Goal: Find specific page/section: Find specific page/section

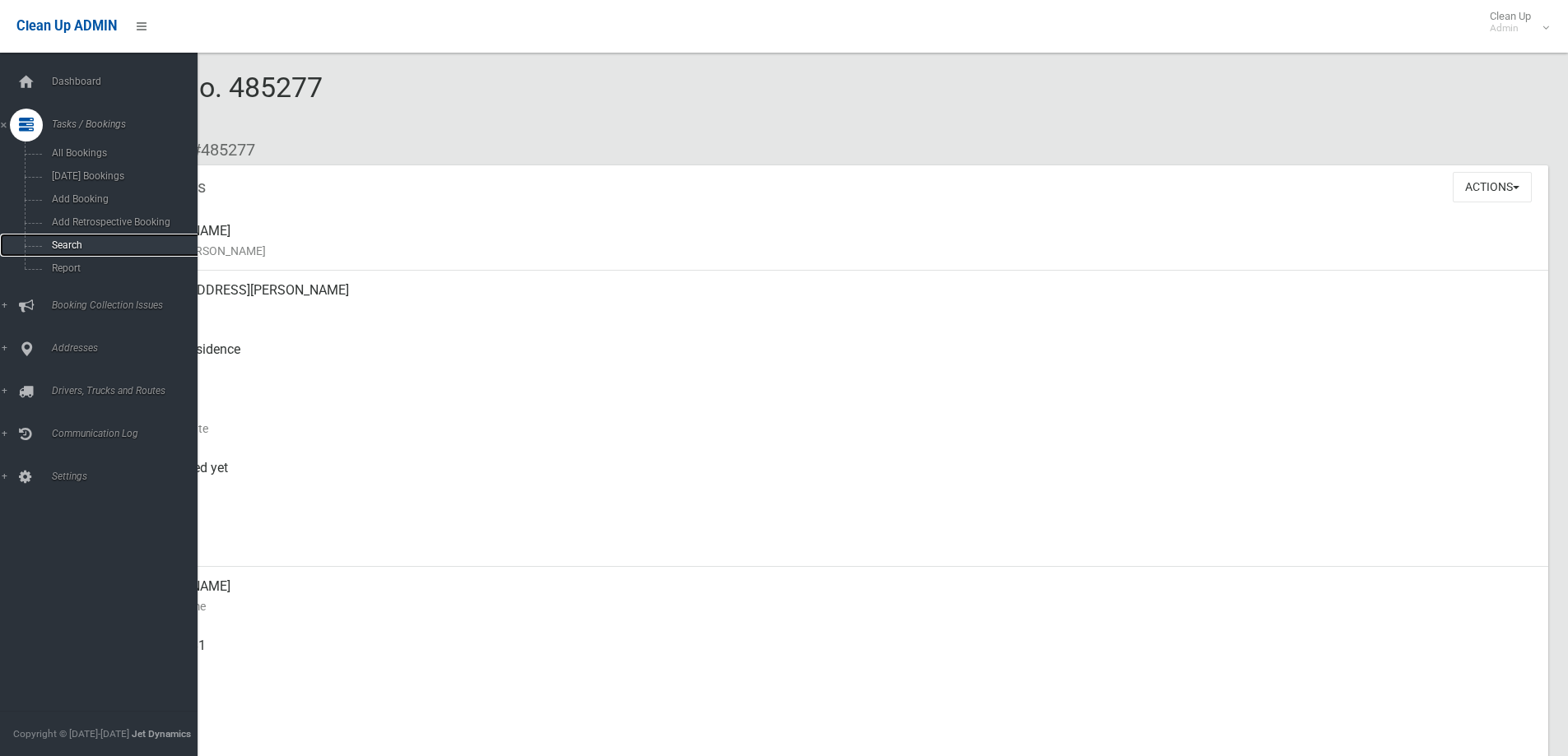
click at [81, 234] on link "Search" at bounding box center [105, 245] width 210 height 23
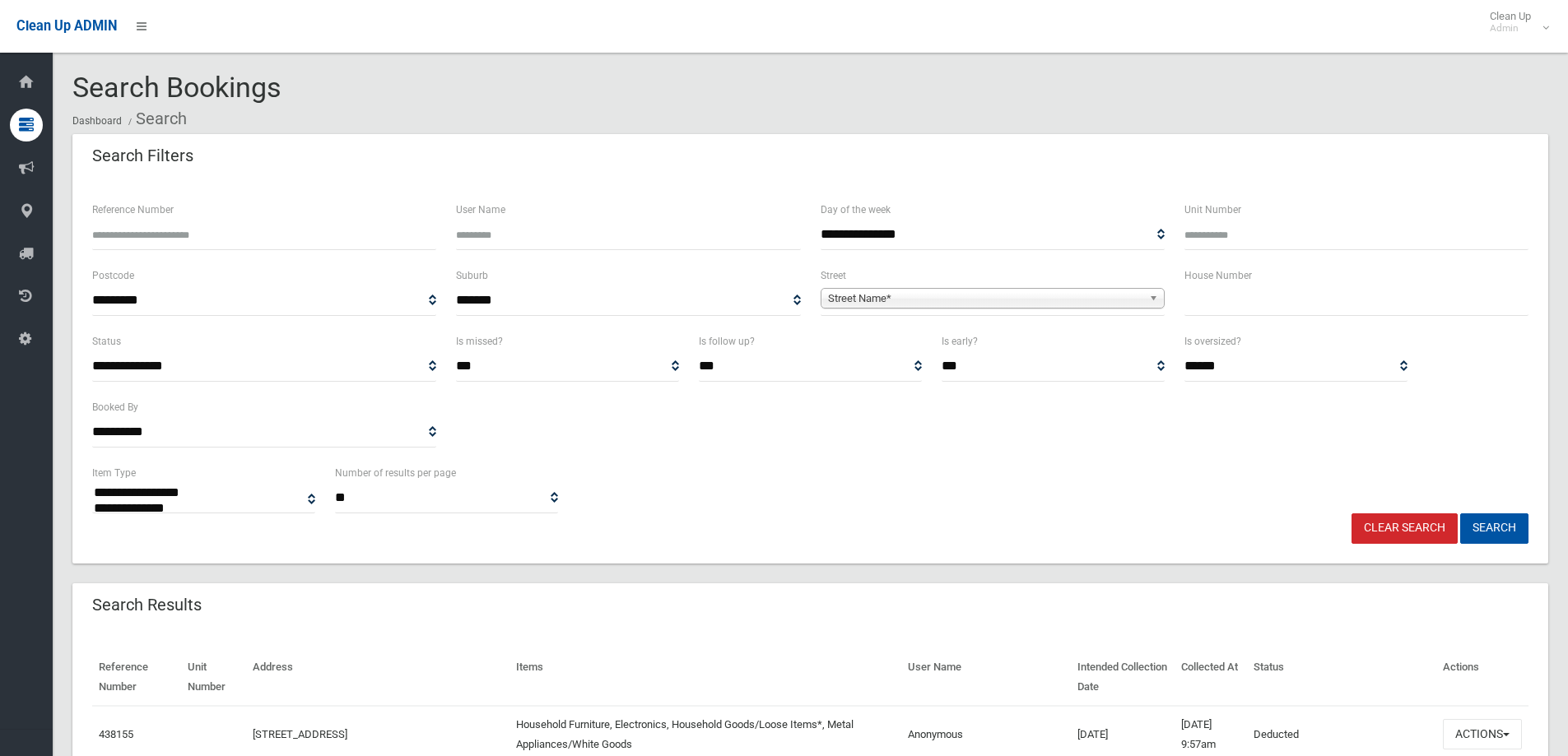
select select
type input "*"
click at [1108, 301] on span "Street Name*" at bounding box center [985, 298] width 314 height 20
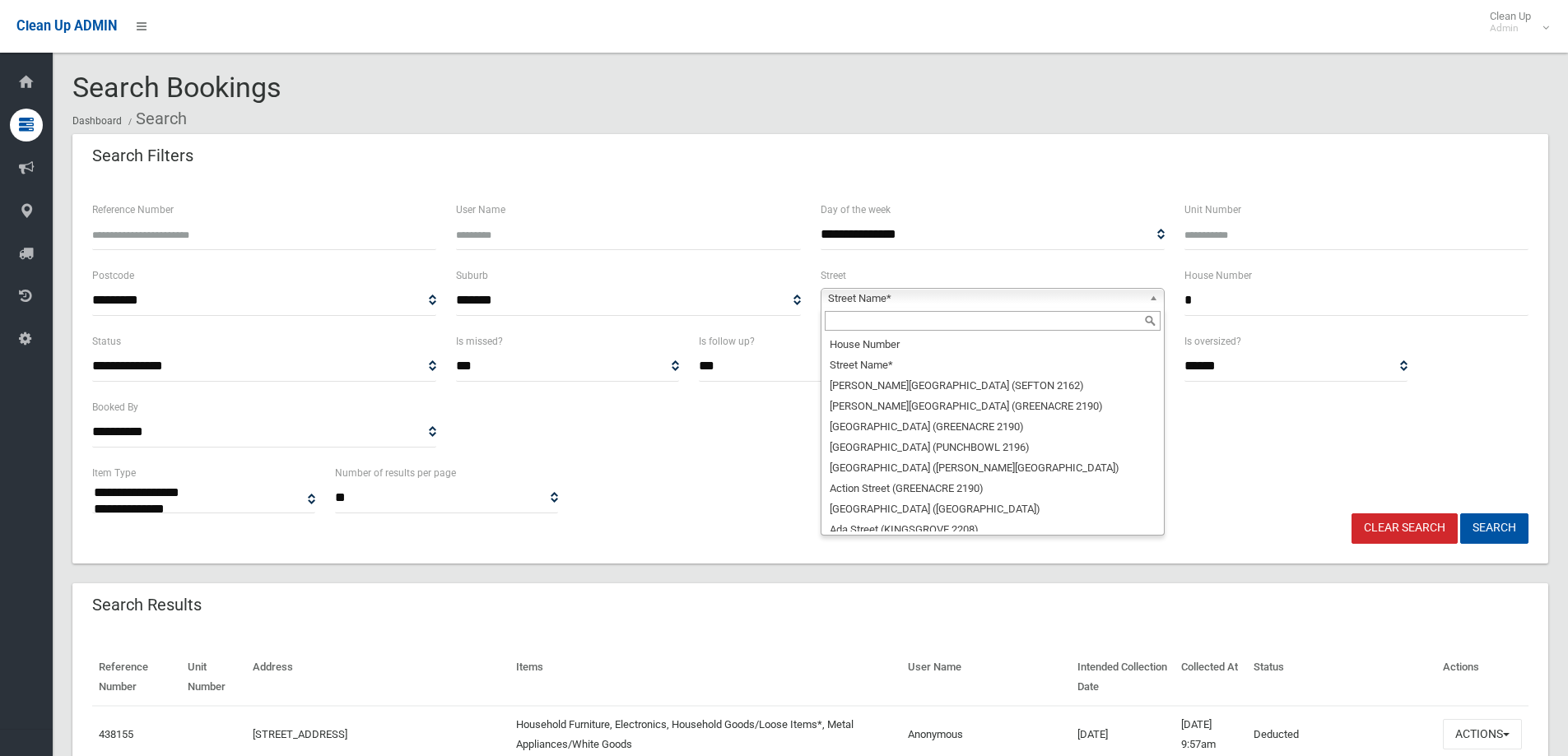
click at [1095, 324] on input "text" at bounding box center [993, 320] width 336 height 20
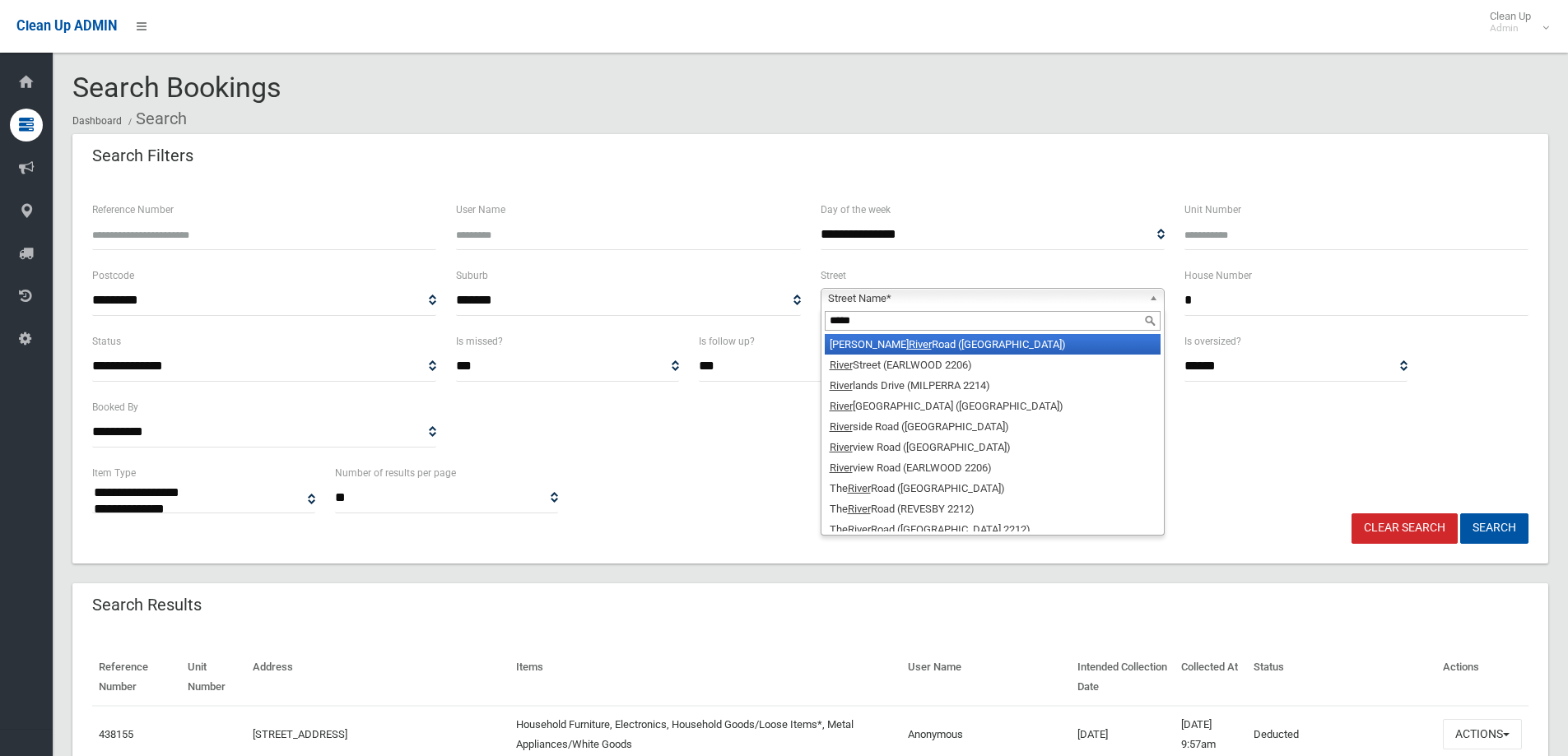
type input "*****"
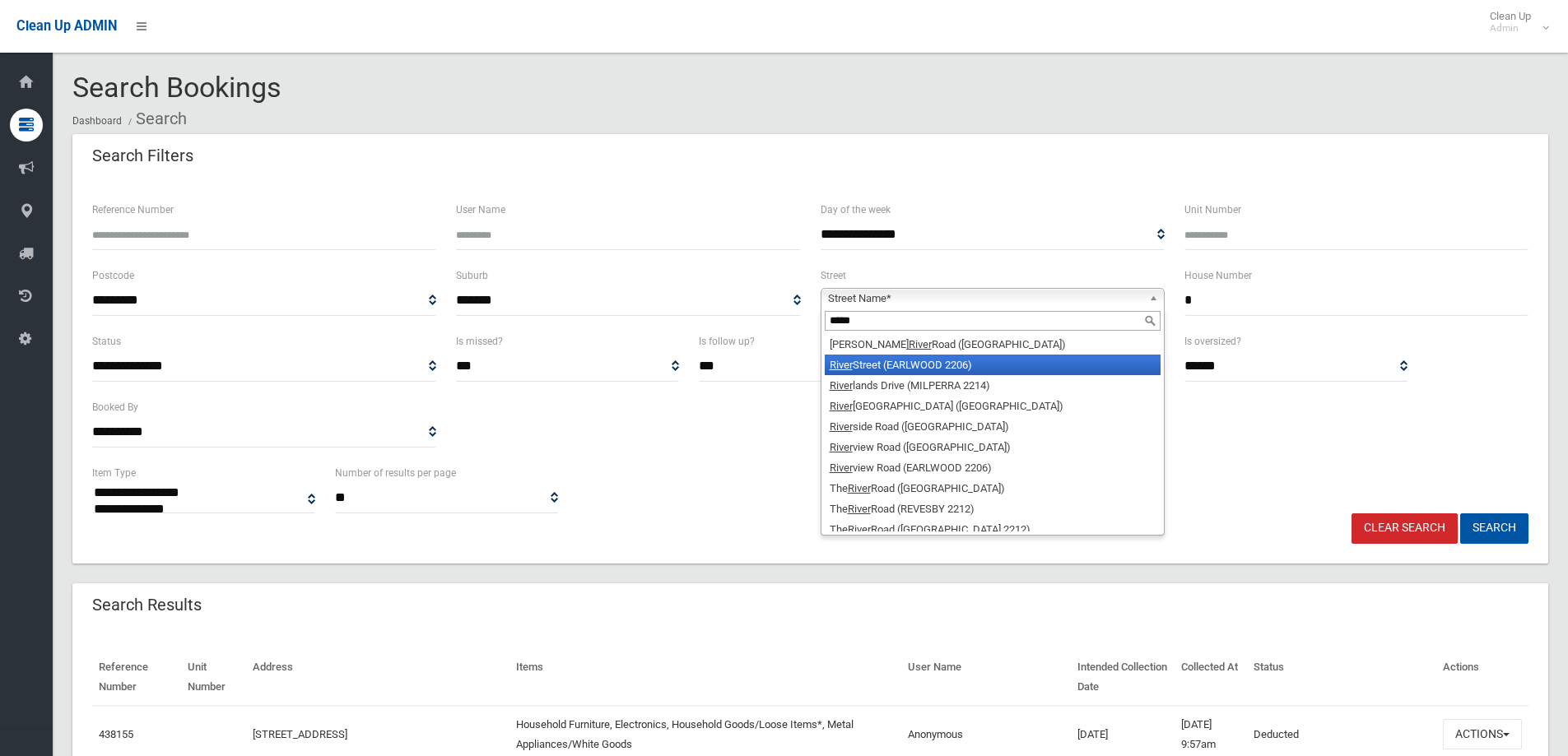
click at [1069, 361] on li "[GEOGRAPHIC_DATA] (EARLWOOD 2206)" at bounding box center [993, 365] width 336 height 21
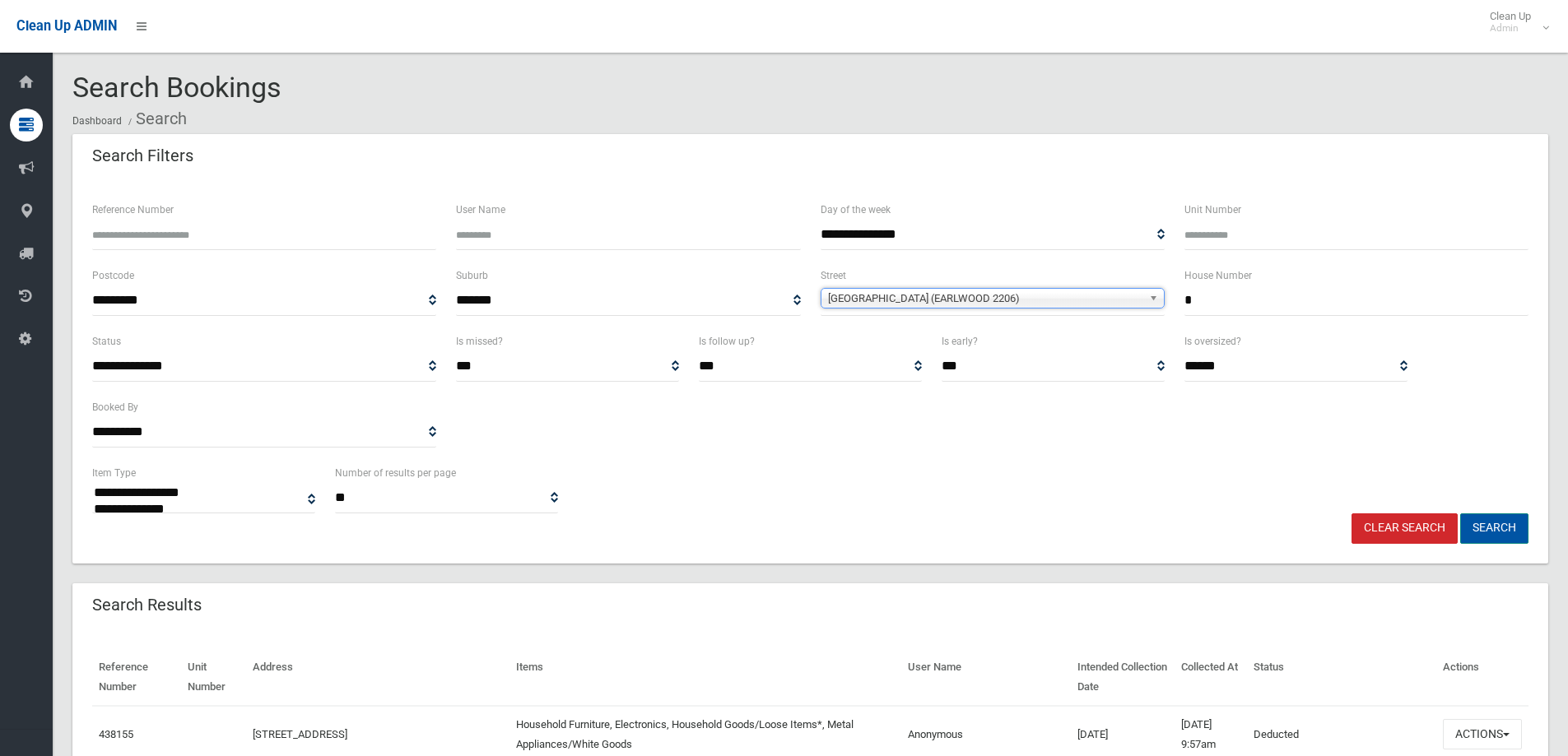
click at [1501, 530] on button "Search" at bounding box center [1494, 528] width 68 height 31
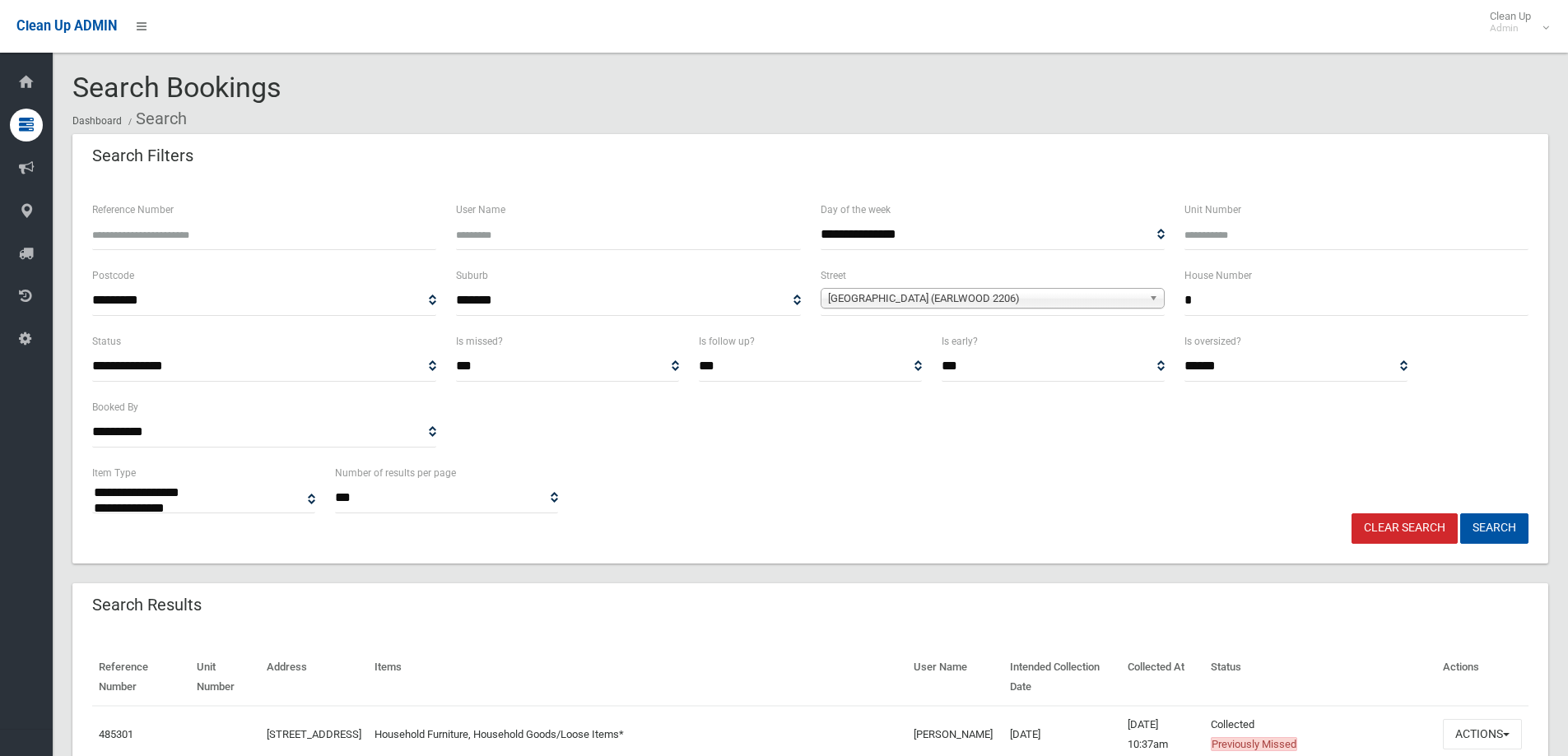
select select
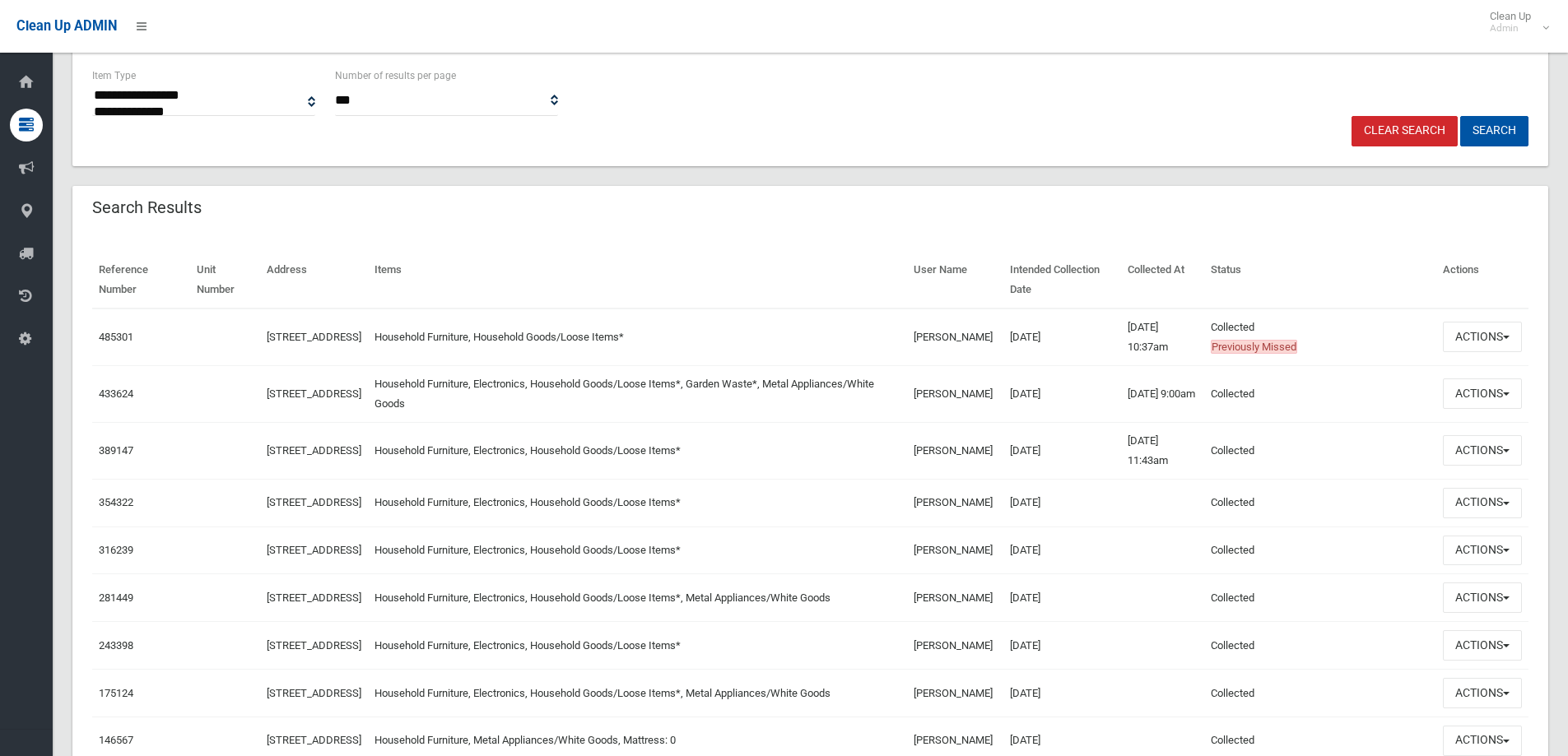
scroll to position [411, 0]
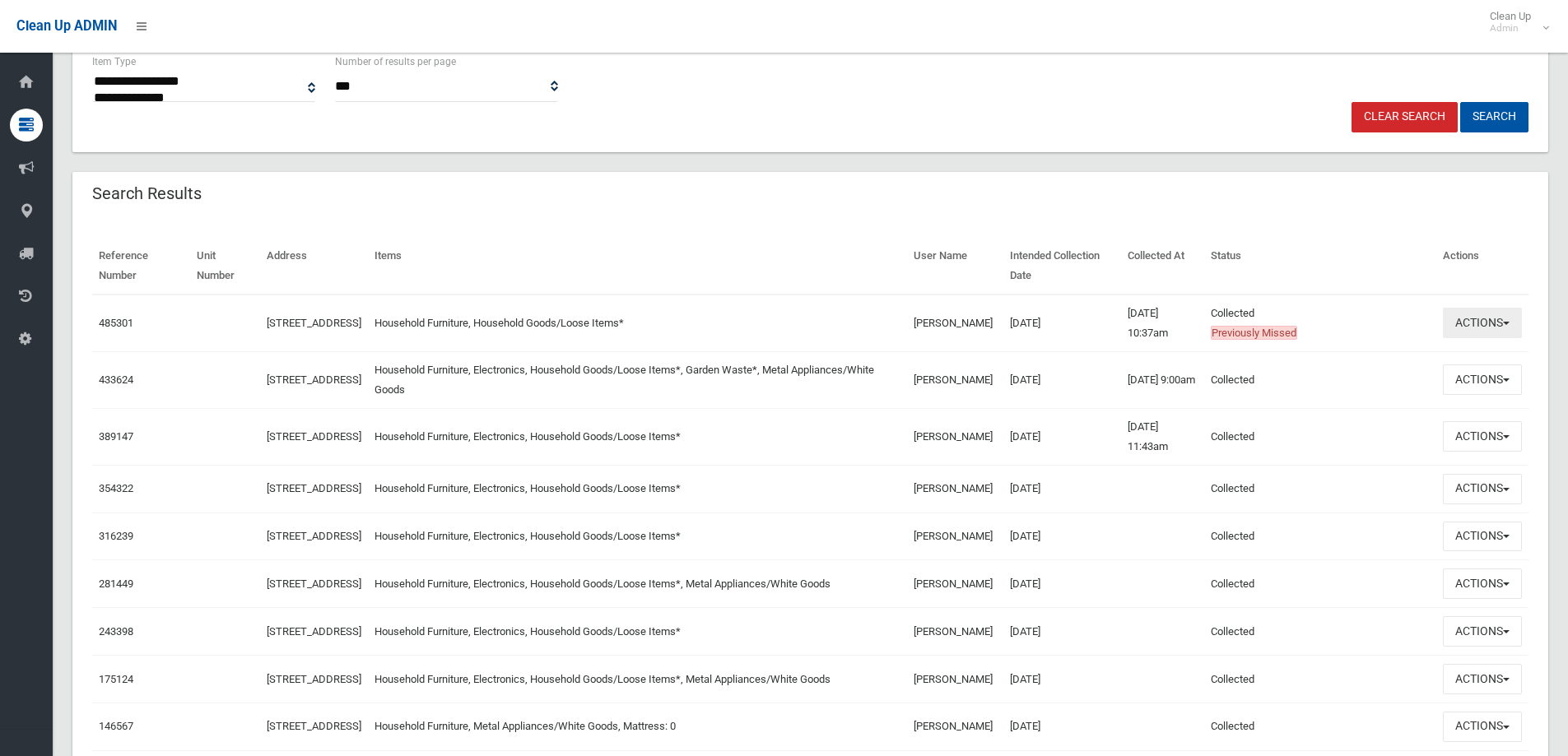
click at [1447, 324] on button "Actions" at bounding box center [1482, 323] width 79 height 31
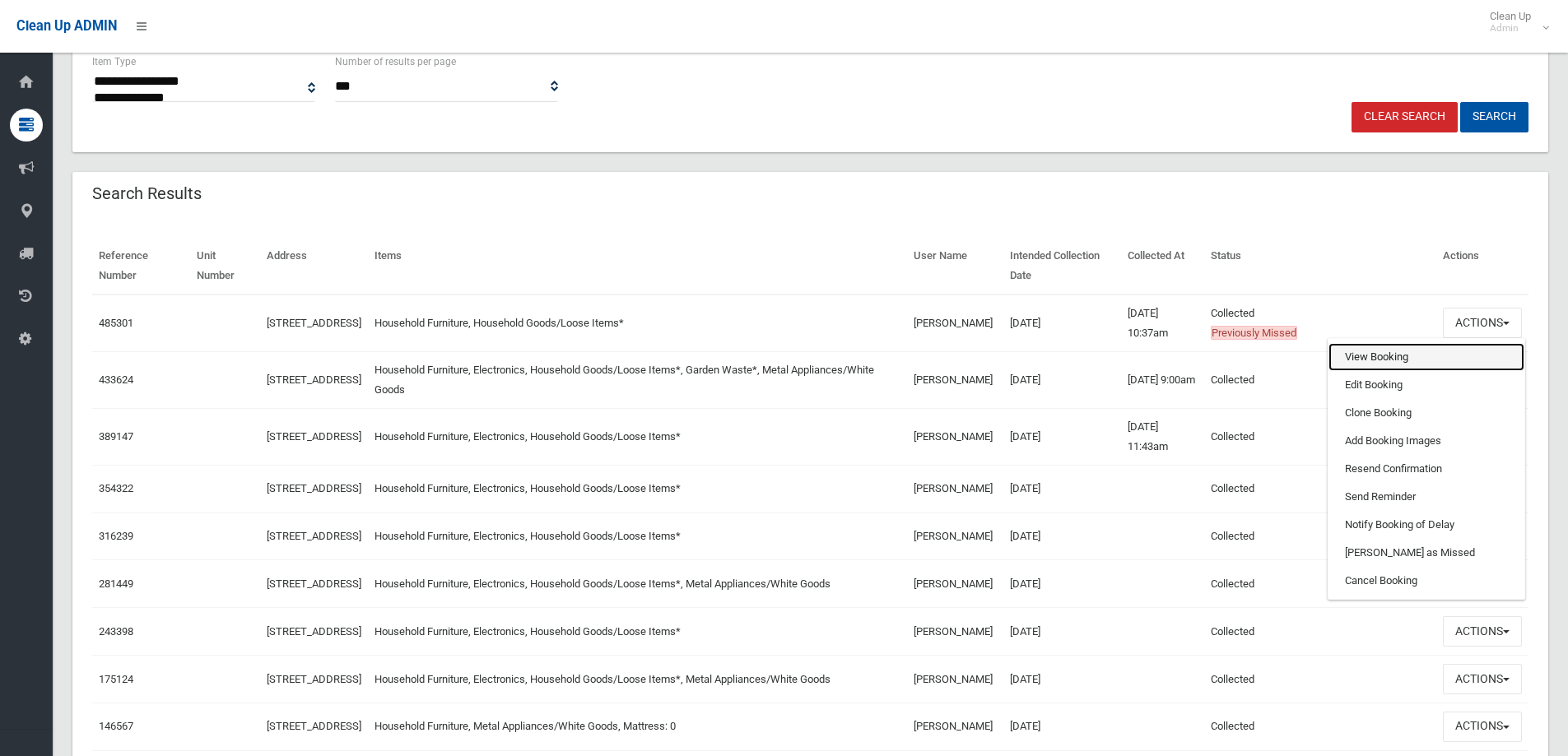
click at [1418, 362] on link "View Booking" at bounding box center [1427, 357] width 196 height 28
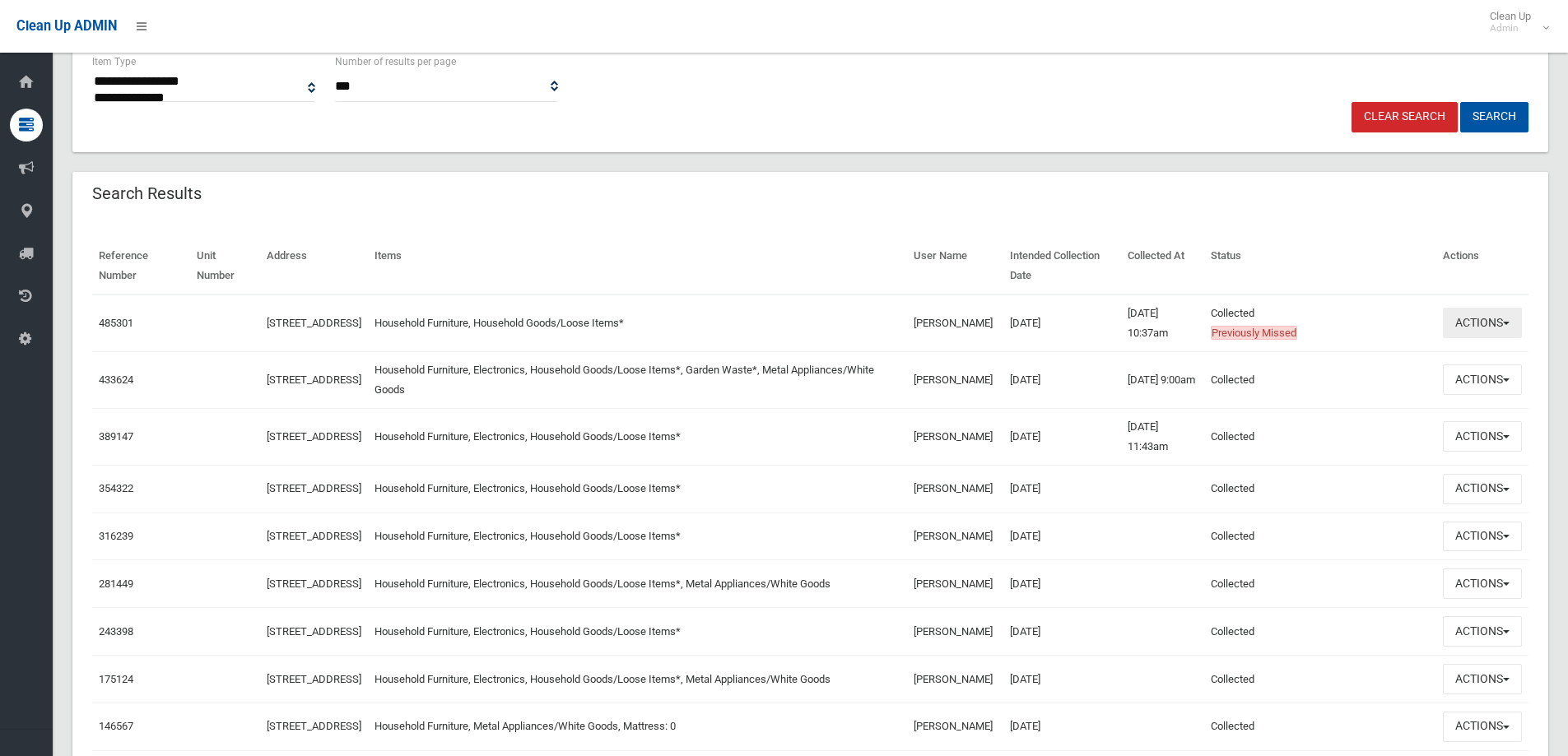
click at [1510, 320] on button "Actions" at bounding box center [1482, 323] width 79 height 31
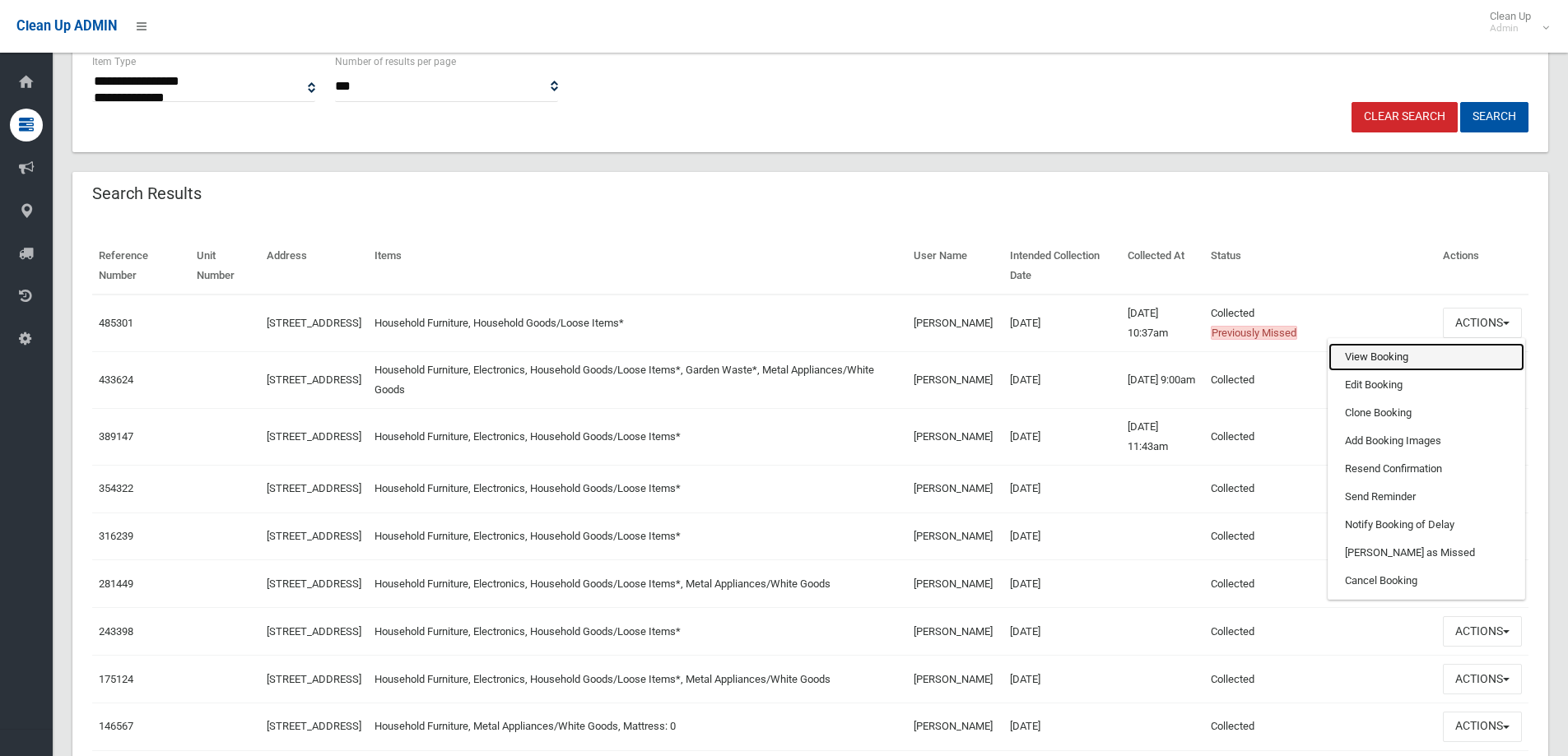
click at [1372, 368] on link "View Booking" at bounding box center [1427, 357] width 196 height 28
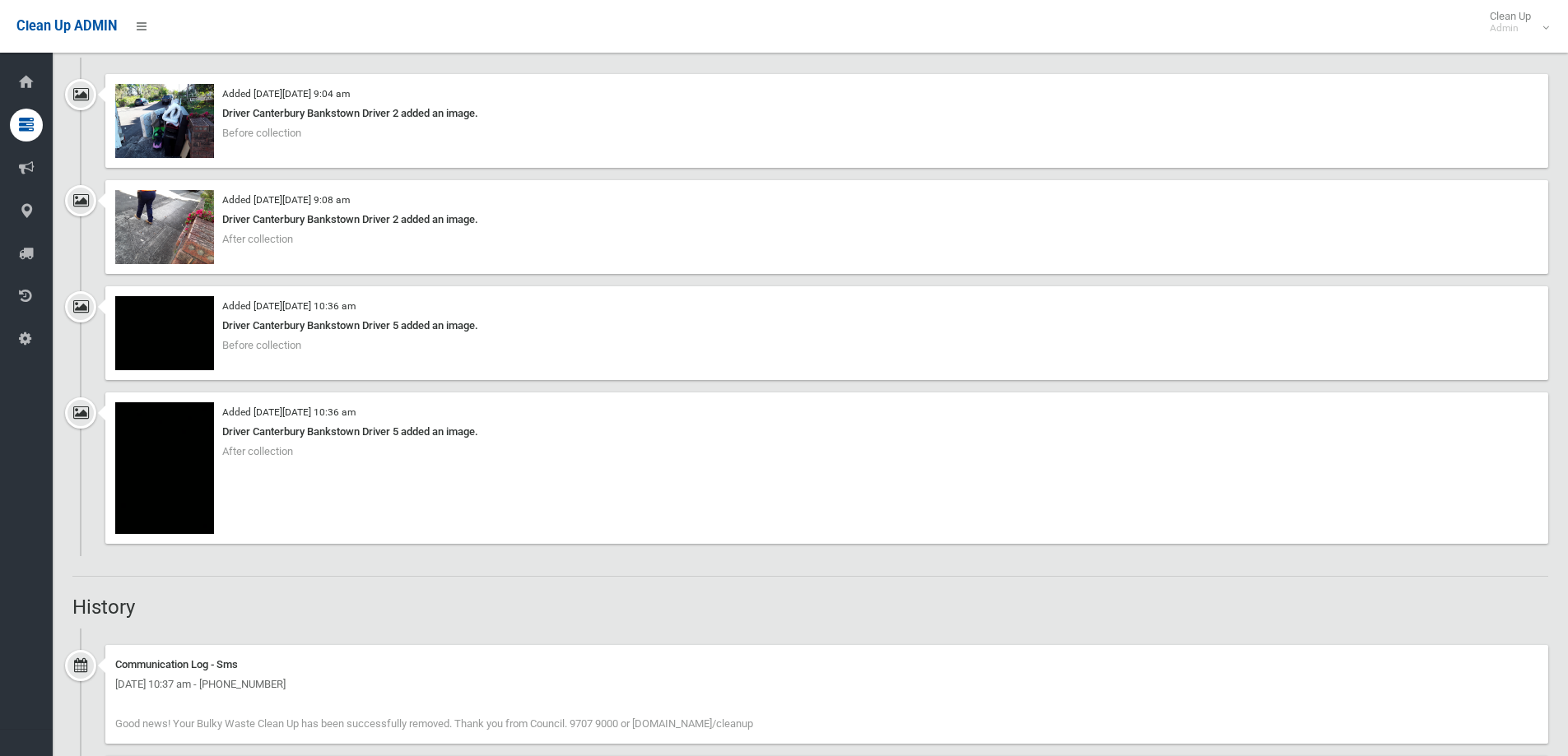
scroll to position [740, 0]
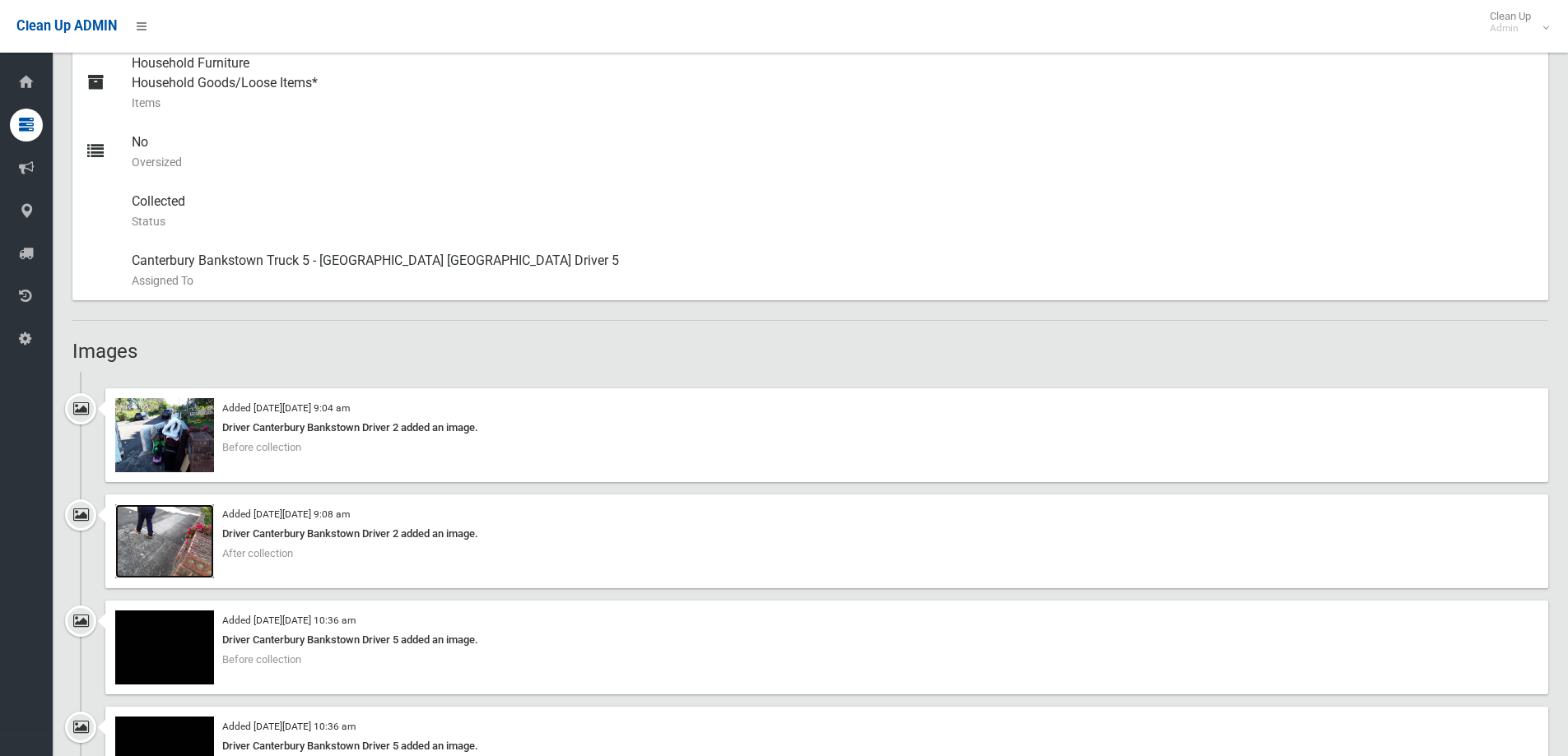
click at [197, 527] on img at bounding box center [165, 541] width 99 height 74
click at [191, 424] on img at bounding box center [165, 435] width 99 height 74
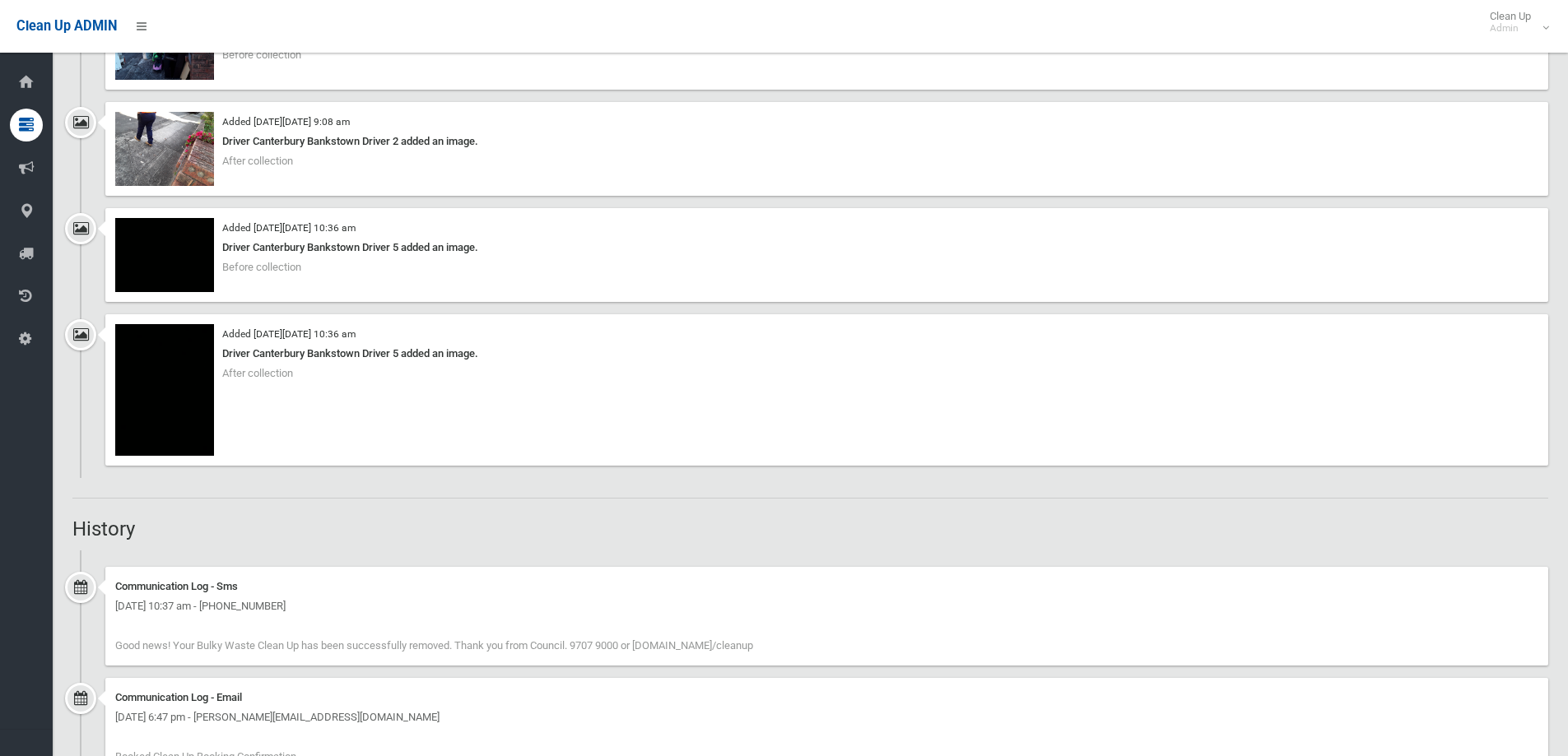
scroll to position [1316, 0]
